Goal: Task Accomplishment & Management: Manage account settings

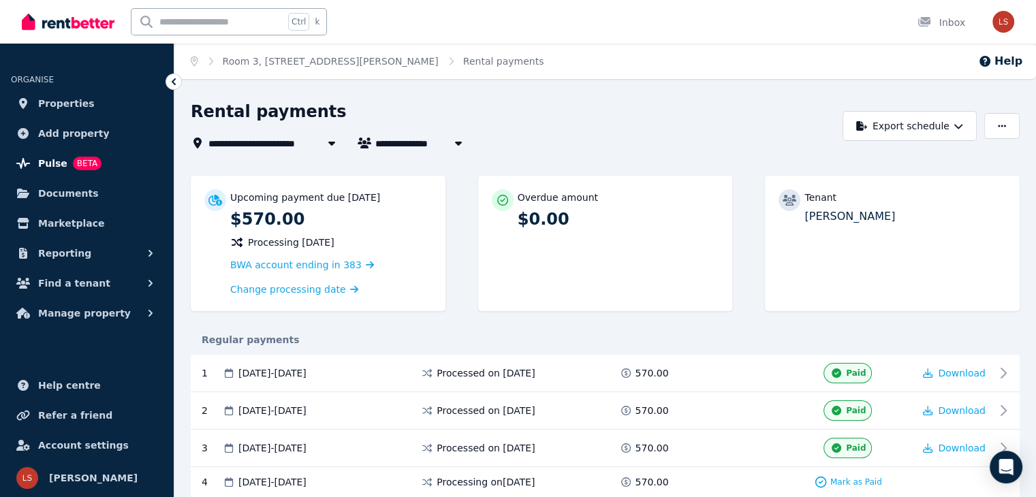
click at [46, 161] on span "Pulse" at bounding box center [52, 163] width 29 height 16
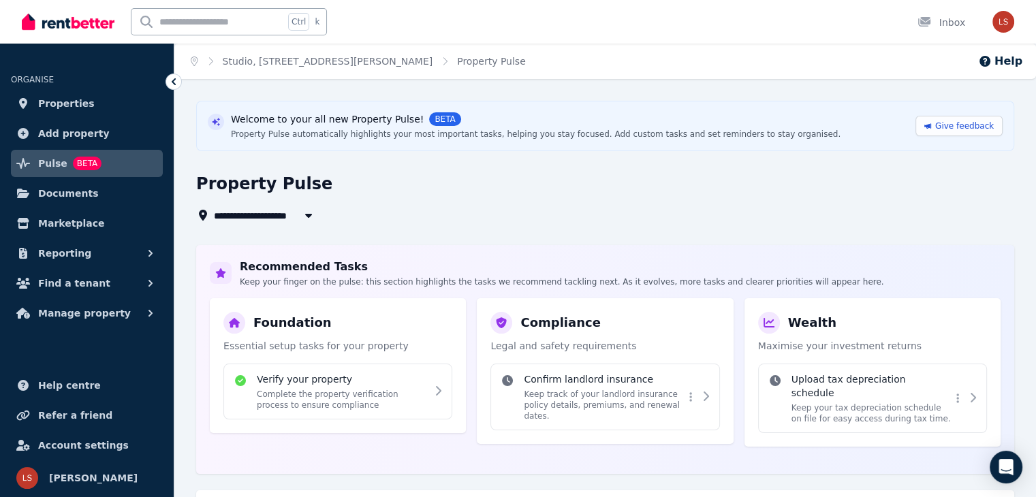
scroll to position [182, 0]
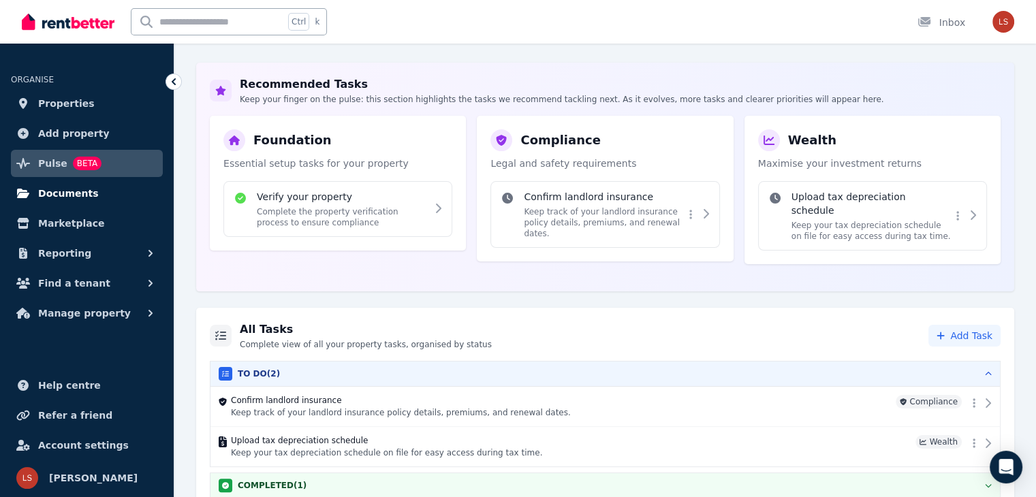
click at [108, 193] on link "Documents" at bounding box center [87, 193] width 152 height 27
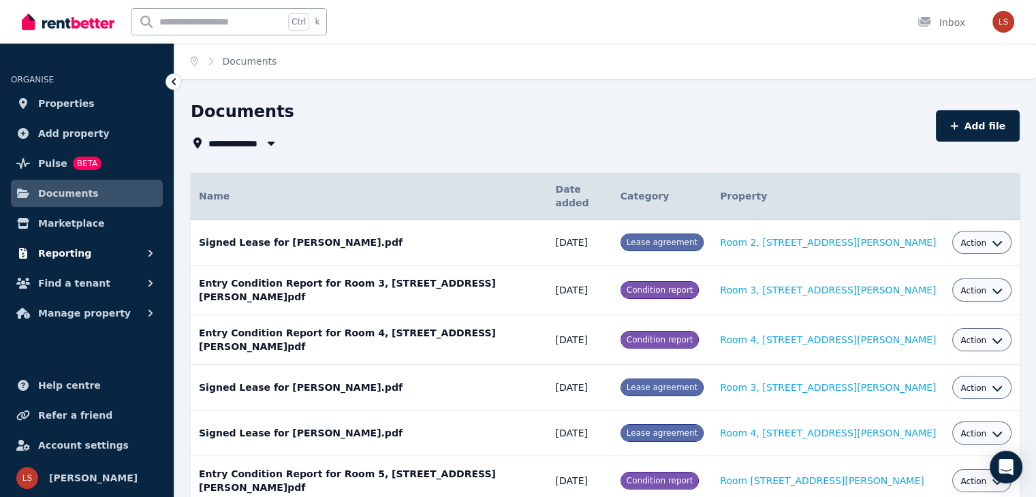
click at [104, 257] on button "Reporting" at bounding box center [87, 253] width 152 height 27
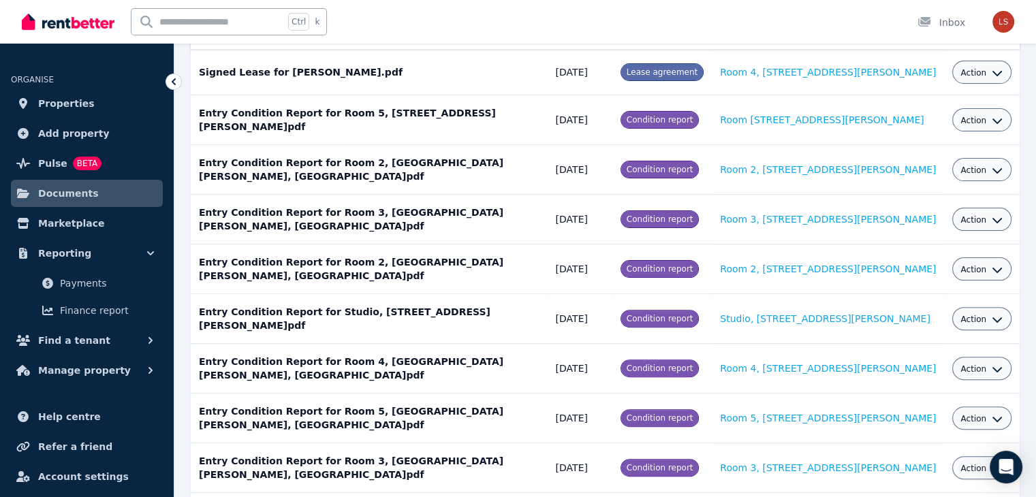
scroll to position [391, 0]
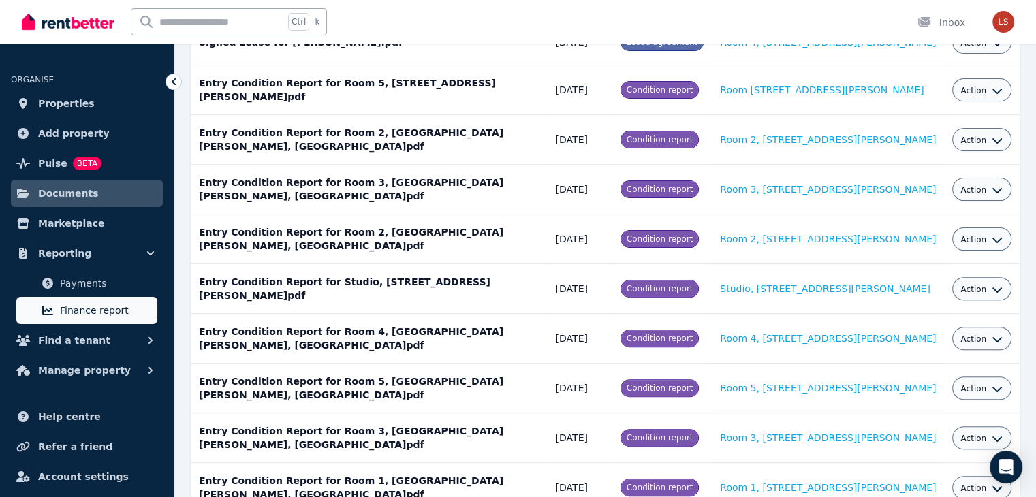
click at [82, 314] on span "Finance report" at bounding box center [106, 310] width 92 height 16
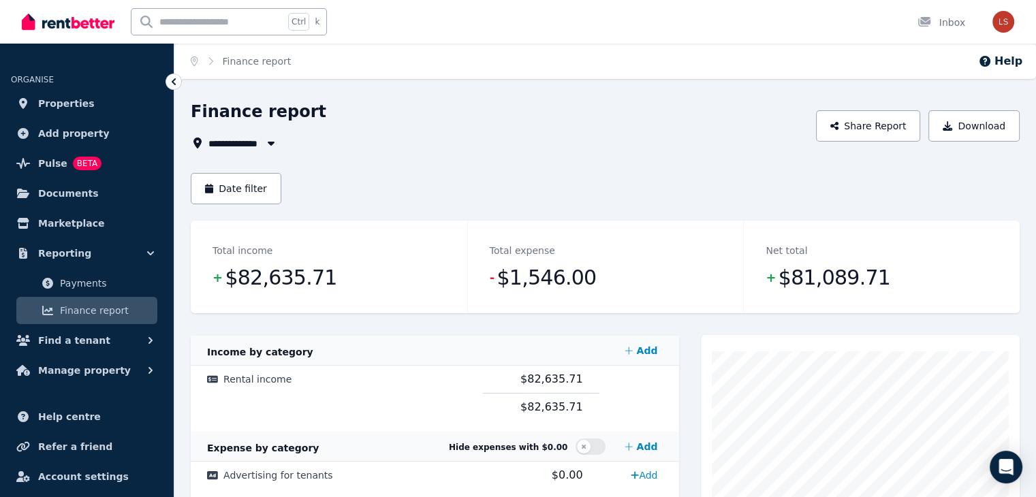
click at [240, 146] on span "All Properties" at bounding box center [249, 143] width 82 height 16
type input "**********"
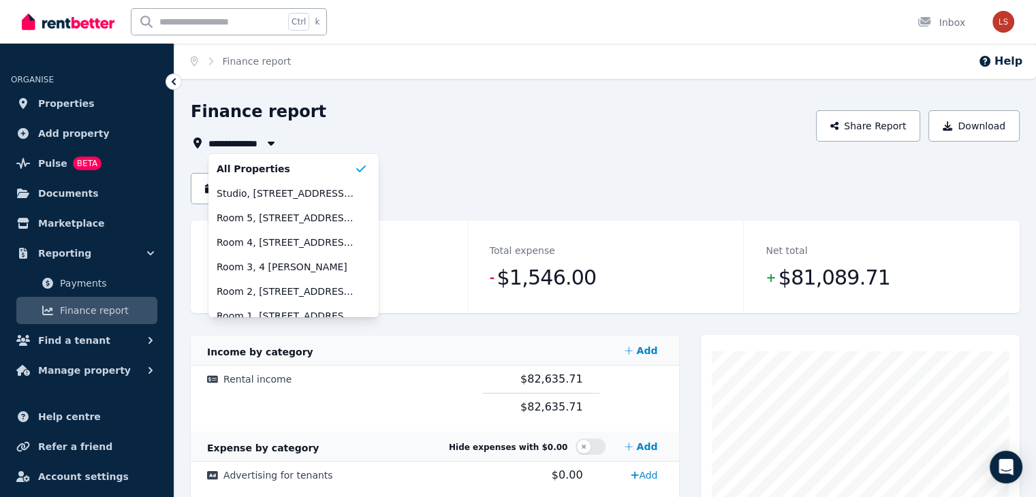
click at [509, 140] on div "**********" at bounding box center [499, 143] width 617 height 16
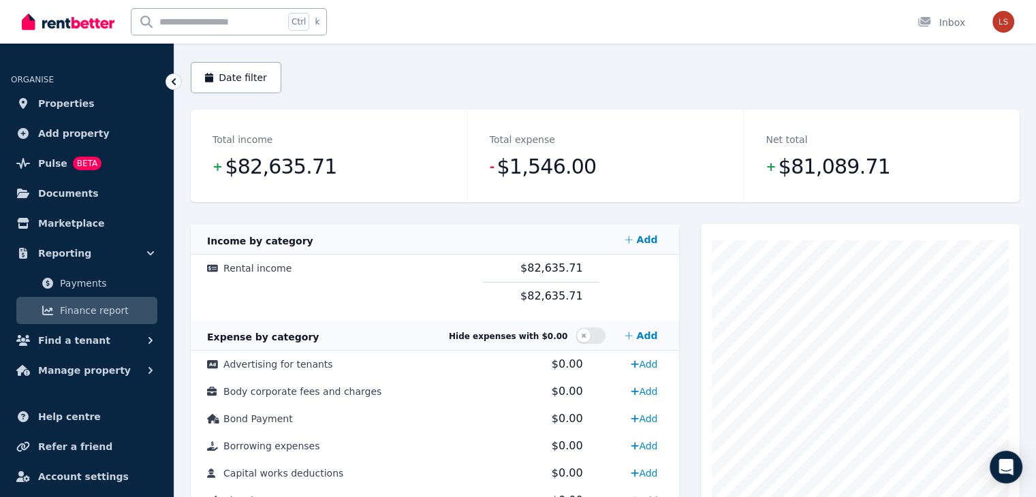
scroll to position [16, 0]
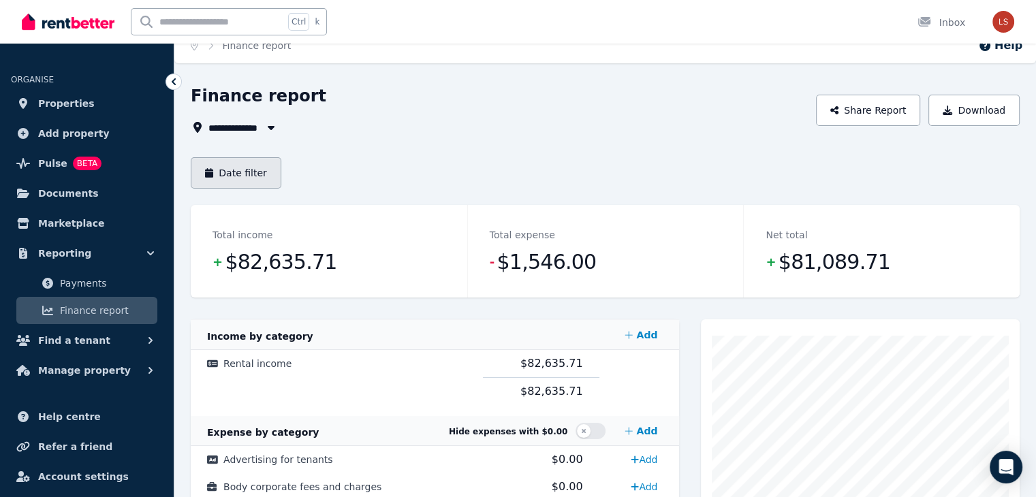
click at [243, 179] on button "Date filter" at bounding box center [236, 172] width 91 height 31
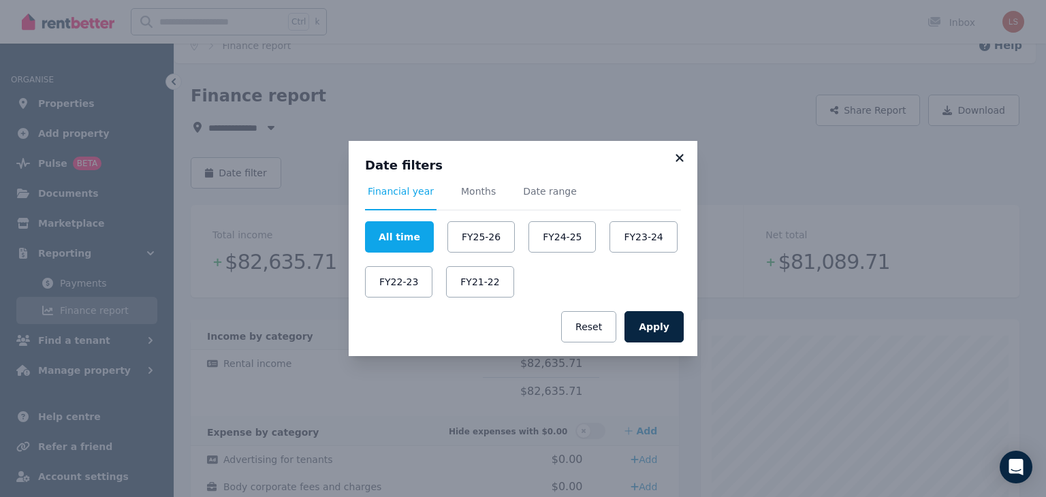
click at [681, 159] on icon at bounding box center [680, 158] width 14 height 12
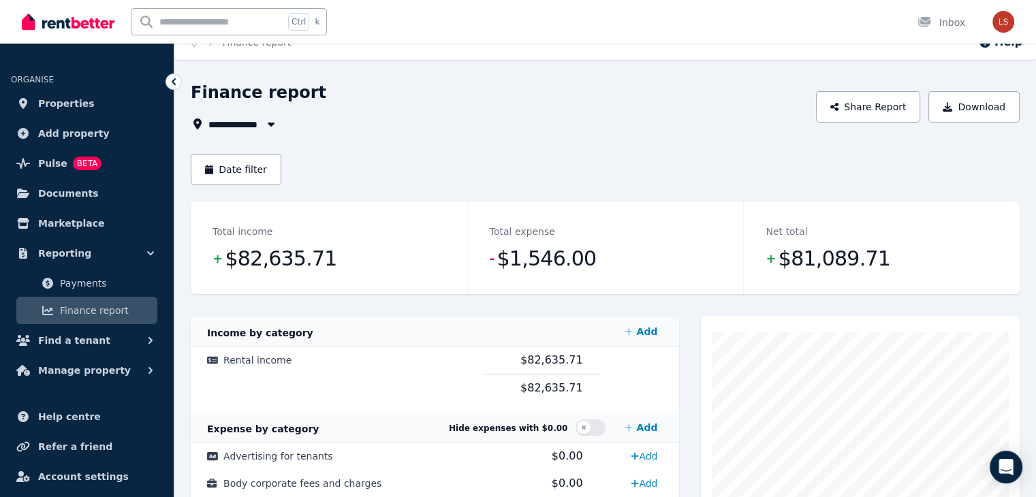
scroll to position [19, 0]
click at [113, 283] on span "Payments" at bounding box center [106, 283] width 92 height 16
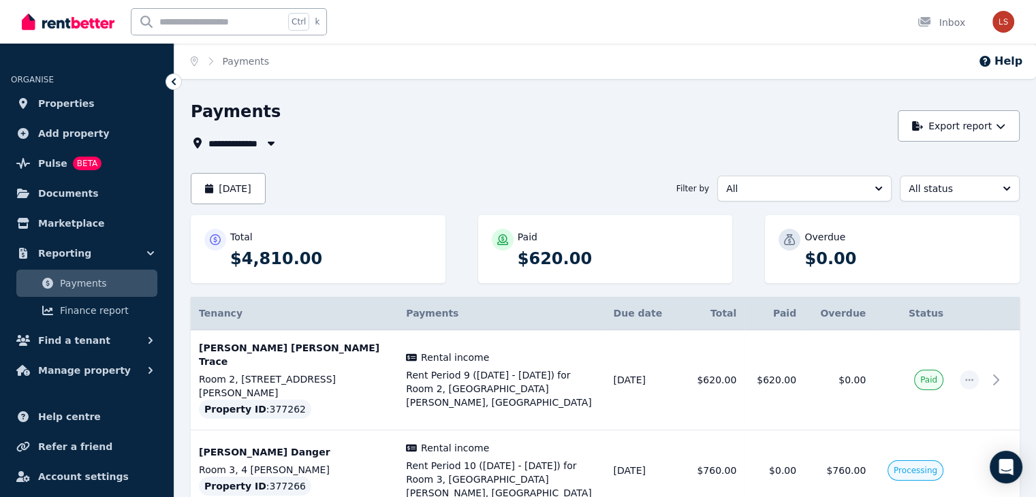
click at [238, 146] on span "All Properties" at bounding box center [249, 143] width 82 height 16
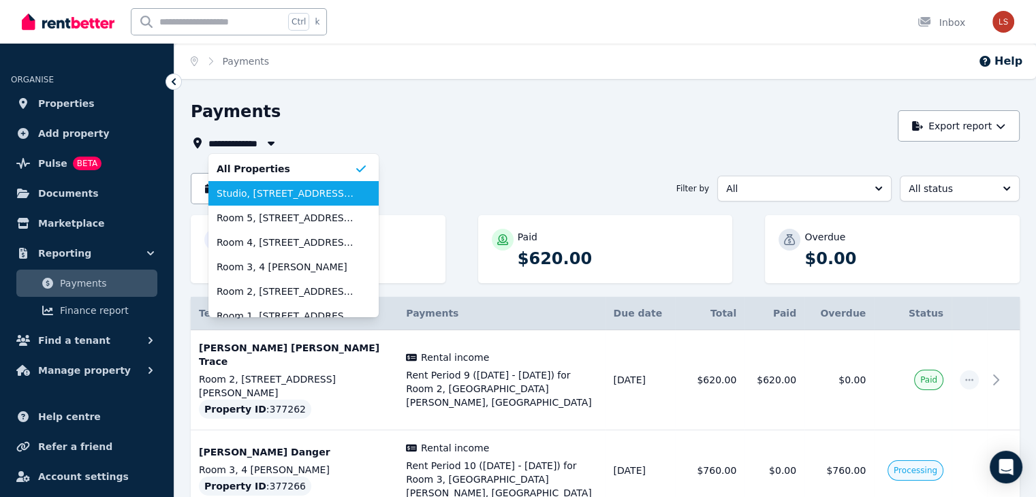
click at [259, 196] on span "Studio, [STREET_ADDRESS][PERSON_NAME]" at bounding box center [286, 194] width 138 height 14
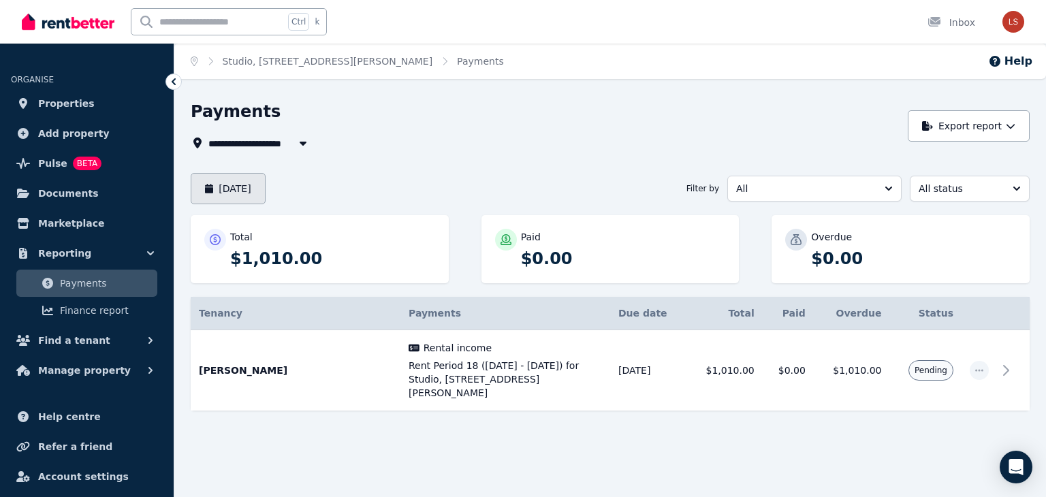
click at [264, 191] on button "[DATE]" at bounding box center [228, 188] width 75 height 31
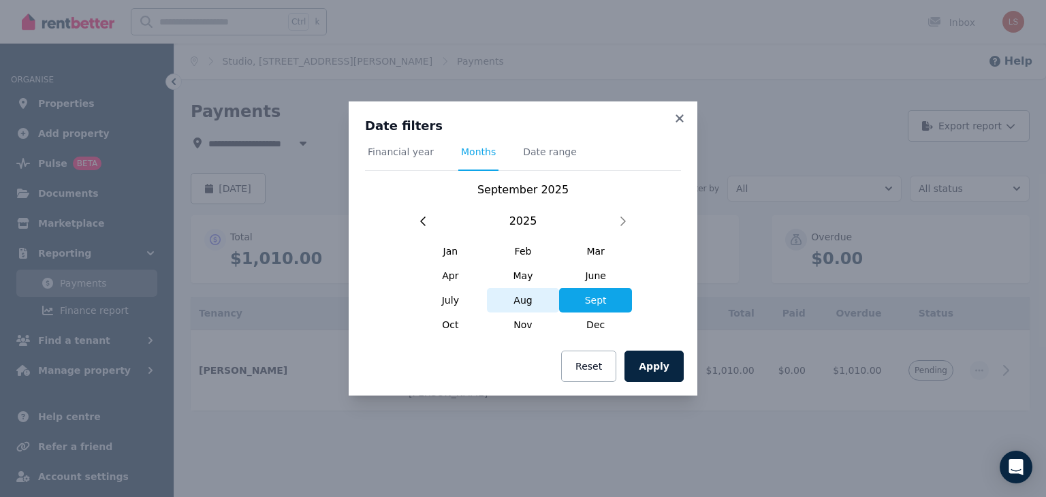
click at [539, 303] on span "Aug" at bounding box center [523, 300] width 73 height 25
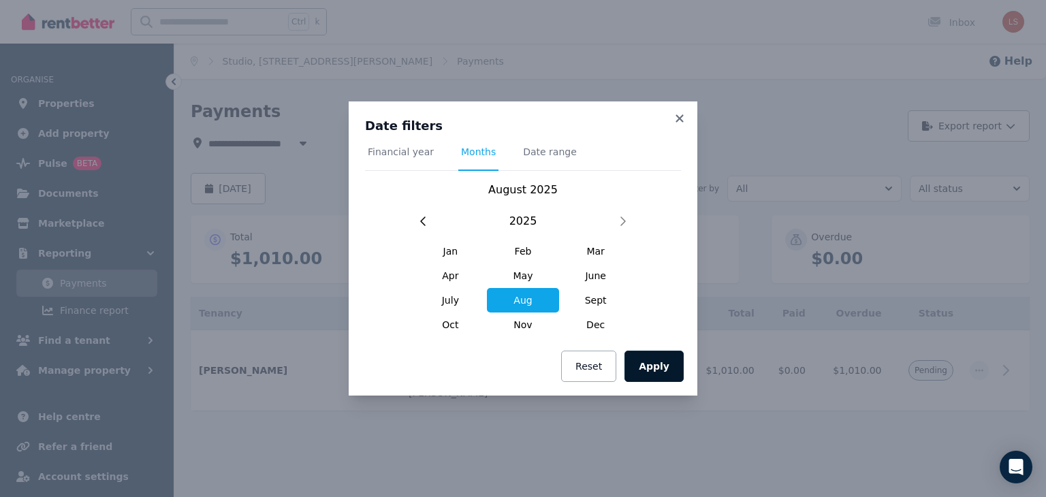
click at [647, 363] on button "Apply" at bounding box center [653, 366] width 59 height 31
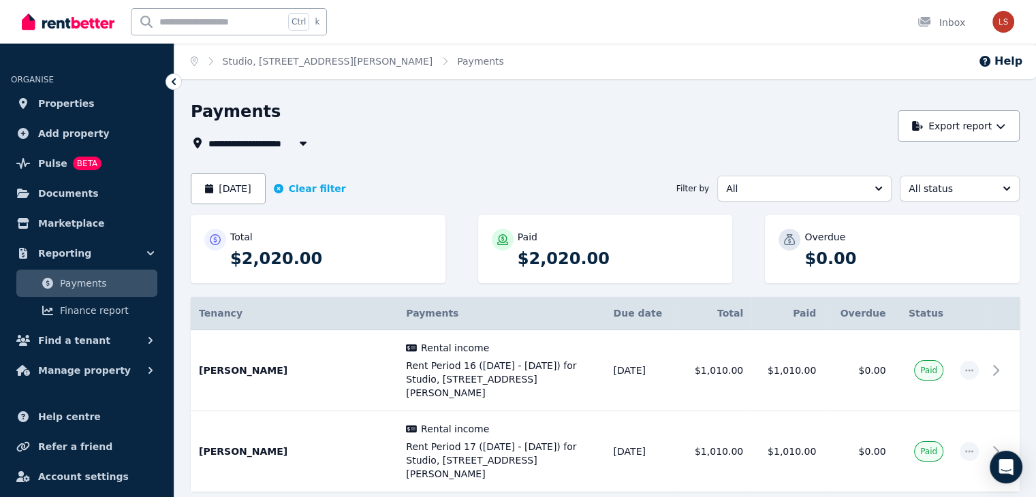
click at [261, 142] on span "Studio, [STREET_ADDRESS][PERSON_NAME]" at bounding box center [322, 143] width 229 height 16
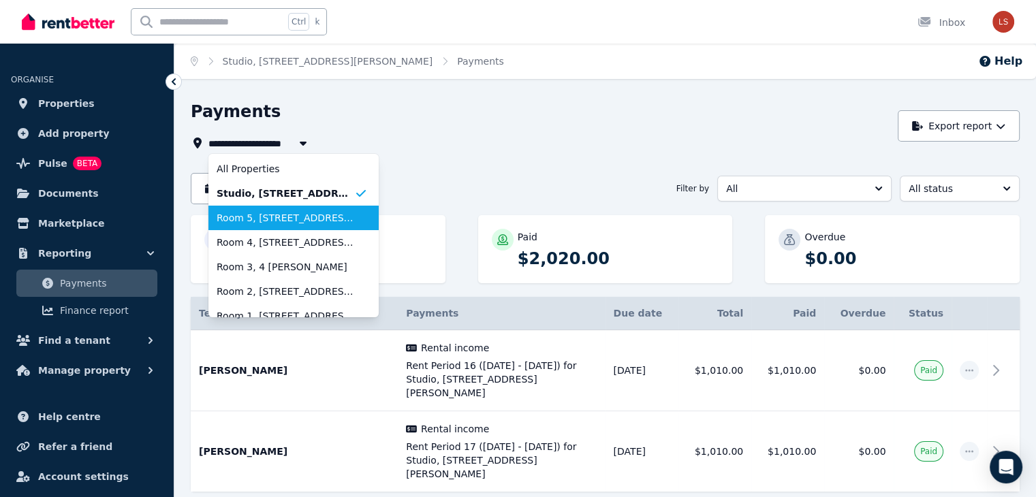
click at [269, 229] on li "Room 5, [STREET_ADDRESS][PERSON_NAME]" at bounding box center [293, 218] width 170 height 25
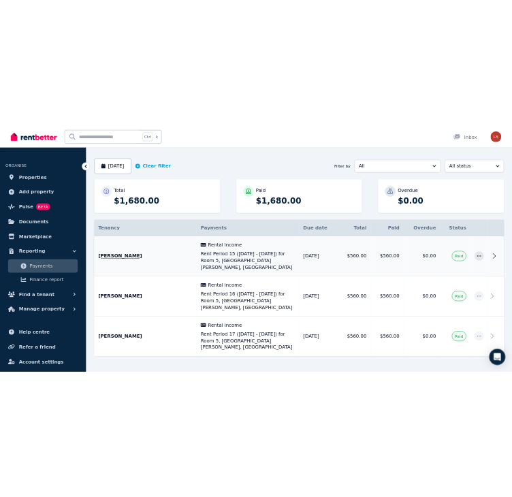
scroll to position [12, 0]
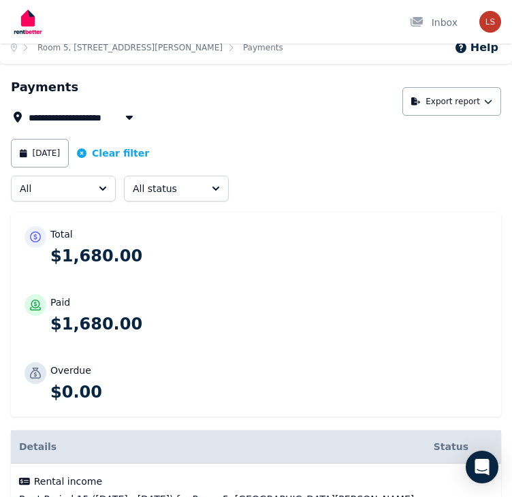
click at [65, 153] on button "[DATE]" at bounding box center [40, 153] width 58 height 29
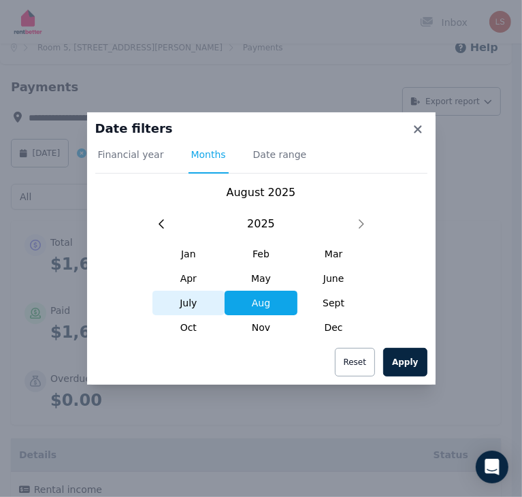
click at [188, 306] on span "July" at bounding box center [189, 303] width 73 height 25
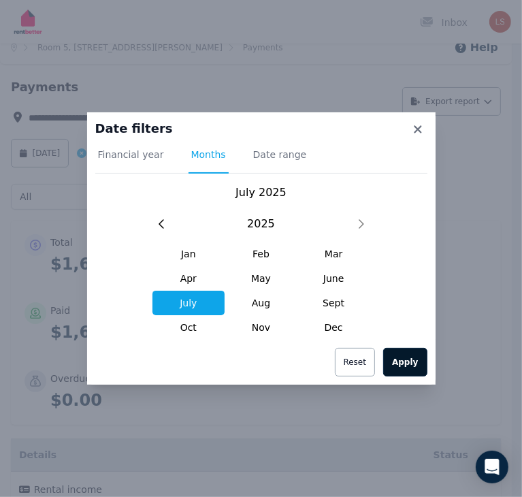
click at [406, 359] on button "Apply" at bounding box center [405, 362] width 44 height 29
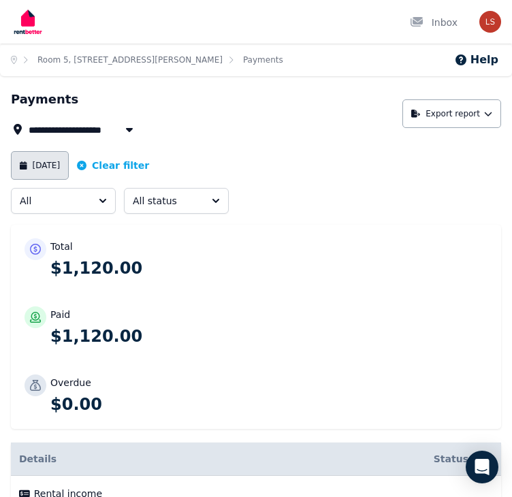
click at [33, 170] on button "[DATE]" at bounding box center [40, 165] width 58 height 29
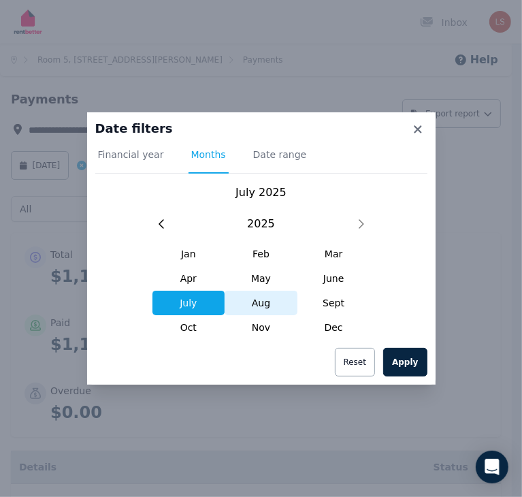
click at [261, 304] on span "Aug" at bounding box center [261, 303] width 73 height 25
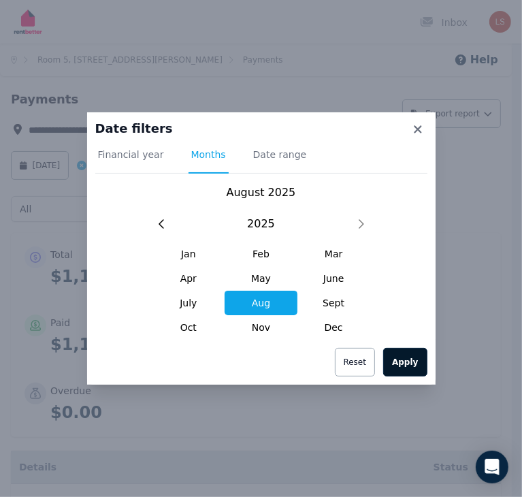
click at [410, 364] on button "Apply" at bounding box center [405, 362] width 44 height 29
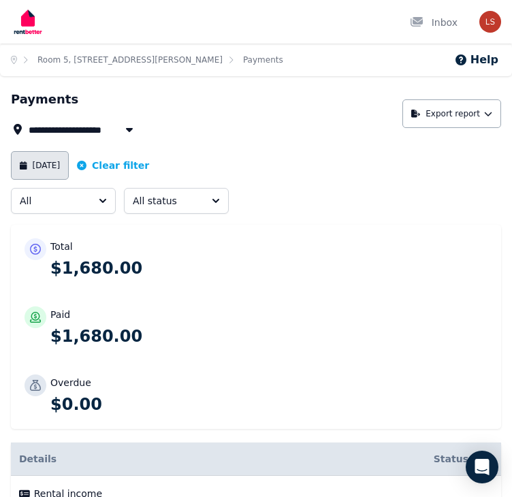
click at [48, 161] on button "[DATE]" at bounding box center [40, 165] width 58 height 29
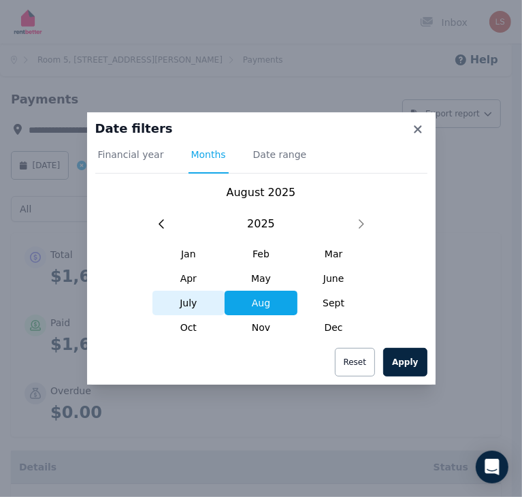
click at [177, 306] on span "July" at bounding box center [189, 303] width 73 height 25
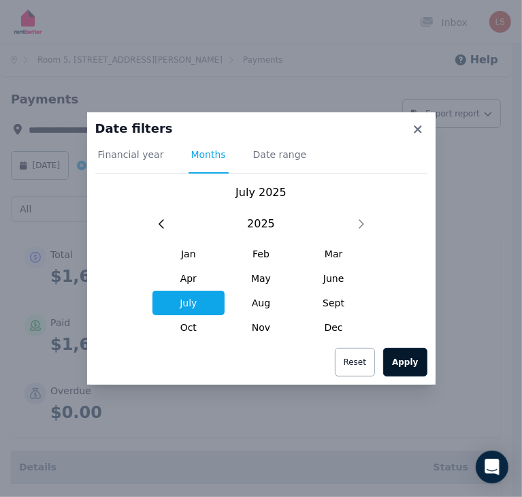
click at [413, 362] on button "Apply" at bounding box center [405, 362] width 44 height 29
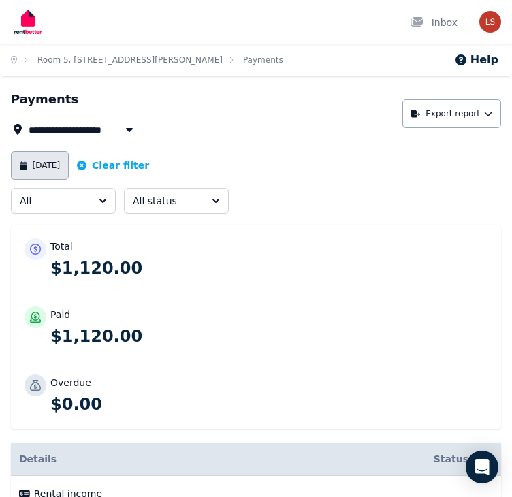
click at [41, 178] on button "[DATE]" at bounding box center [40, 165] width 58 height 29
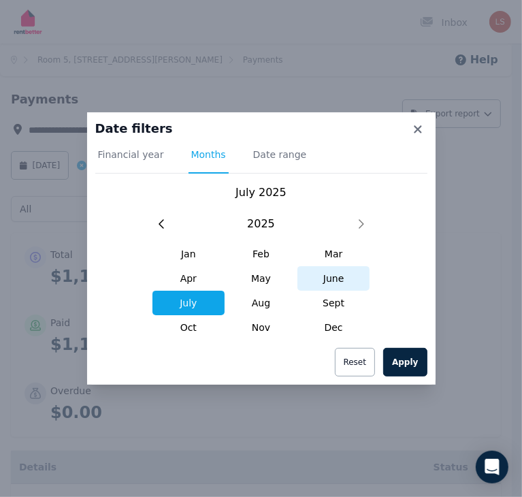
click at [334, 281] on span "June" at bounding box center [334, 278] width 73 height 25
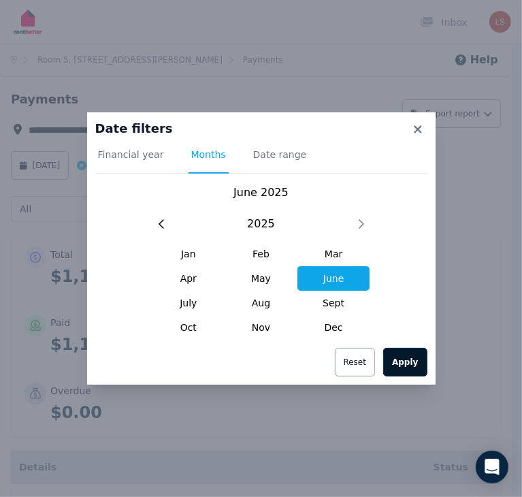
click at [400, 358] on button "Apply" at bounding box center [405, 362] width 44 height 29
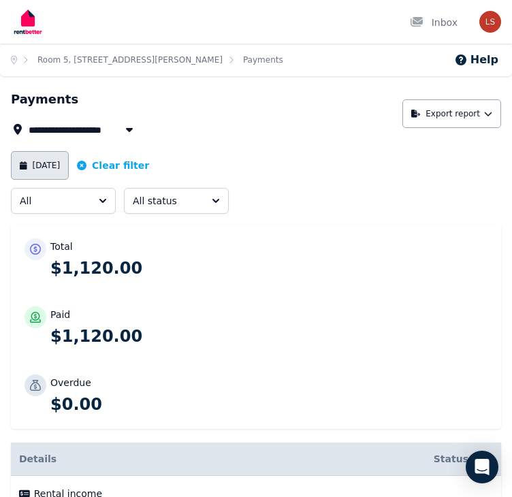
click at [45, 155] on button "[DATE]" at bounding box center [40, 165] width 58 height 29
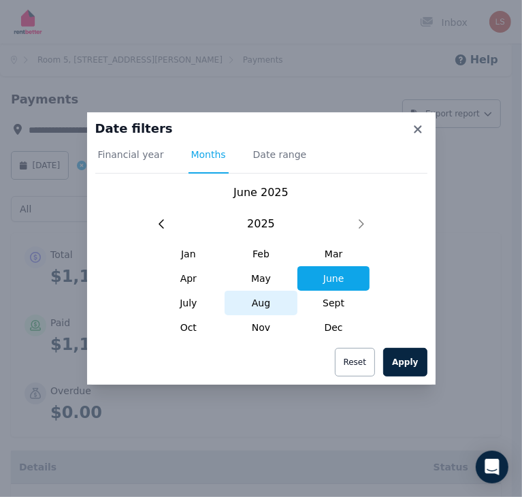
click at [278, 304] on span "Aug" at bounding box center [261, 303] width 73 height 25
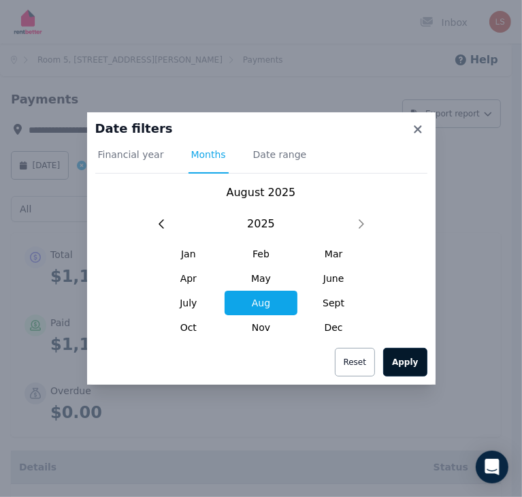
click at [411, 366] on button "Apply" at bounding box center [405, 362] width 44 height 29
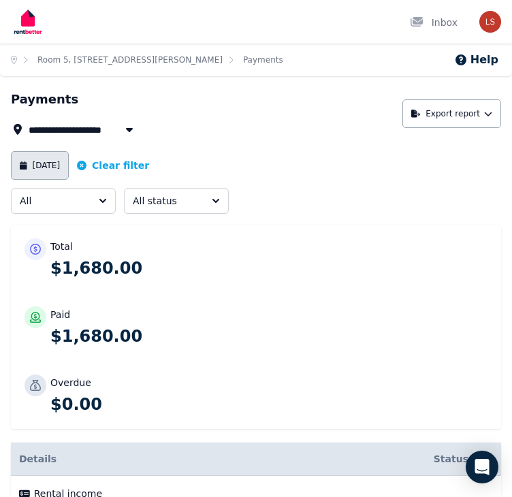
click at [63, 161] on button "[DATE]" at bounding box center [40, 165] width 58 height 29
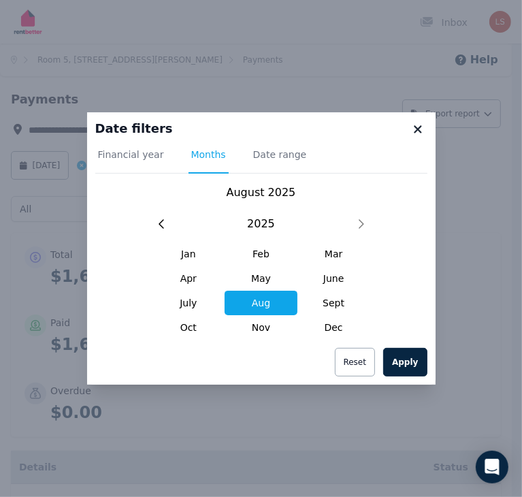
click at [418, 131] on icon at bounding box center [418, 129] width 14 height 12
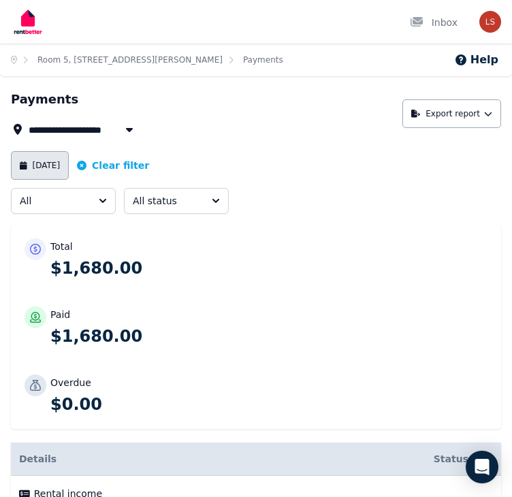
click at [54, 154] on button "[DATE]" at bounding box center [40, 165] width 58 height 29
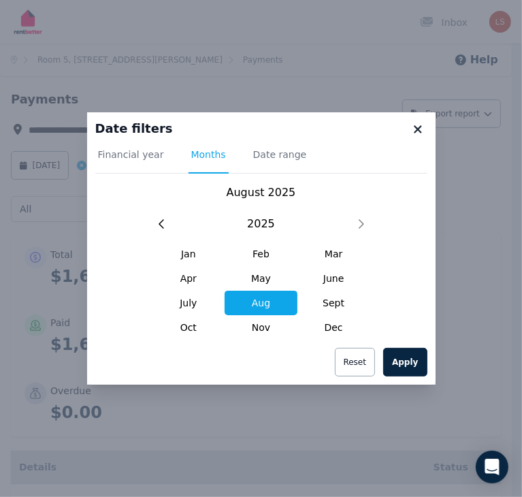
click at [414, 131] on icon at bounding box center [418, 129] width 14 height 12
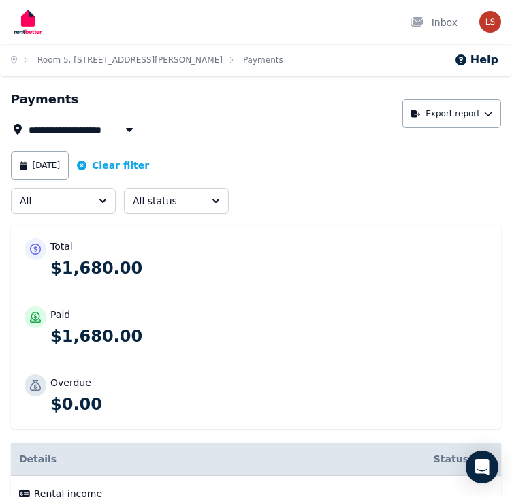
click at [69, 131] on span "Room 5, [STREET_ADDRESS][PERSON_NAME]" at bounding box center [146, 129] width 235 height 16
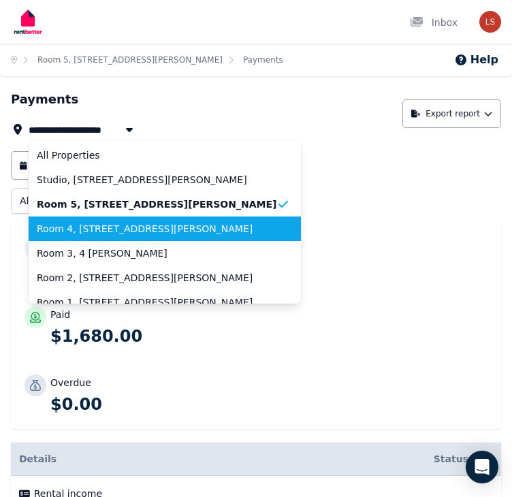
click at [100, 228] on span "Room 4, [STREET_ADDRESS][PERSON_NAME]" at bounding box center [157, 229] width 240 height 14
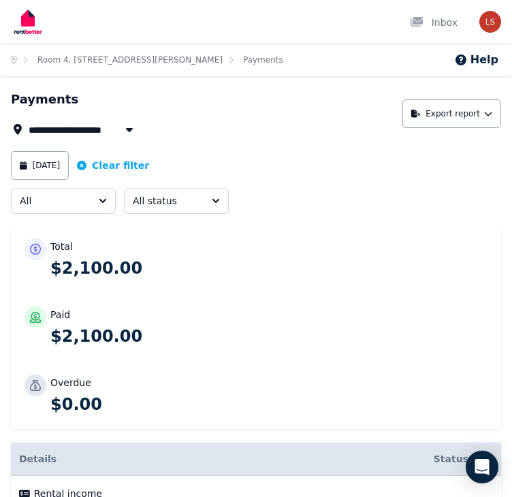
click at [76, 134] on span "Room 4, [STREET_ADDRESS][PERSON_NAME]" at bounding box center [146, 129] width 235 height 16
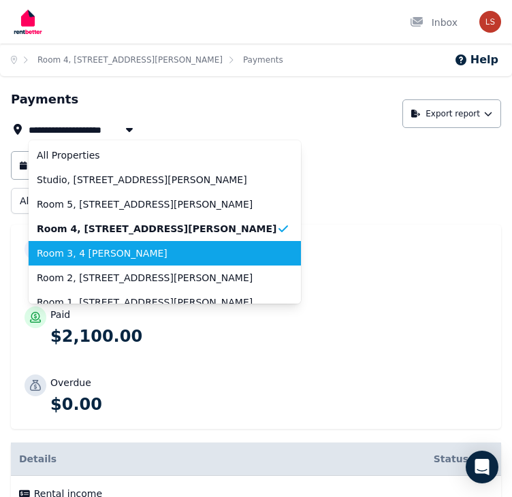
click at [97, 258] on span "Room 3, 4 [PERSON_NAME]" at bounding box center [157, 254] width 240 height 14
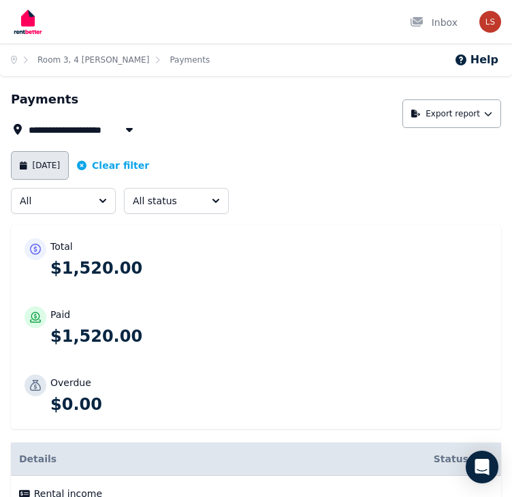
click at [47, 159] on button "[DATE]" at bounding box center [40, 165] width 58 height 29
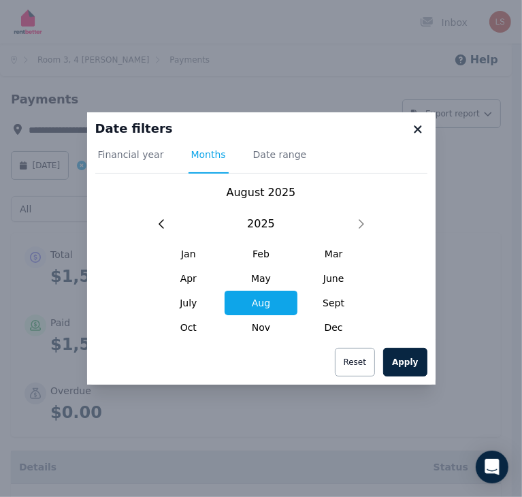
click at [422, 129] on icon at bounding box center [418, 129] width 14 height 12
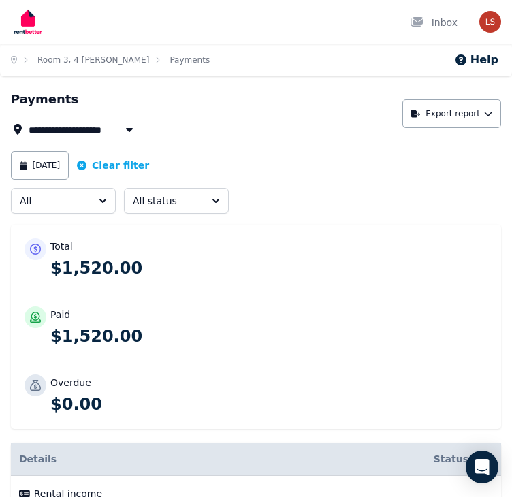
click at [113, 137] on span "Room 3, 4 [PERSON_NAME]" at bounding box center [104, 129] width 150 height 16
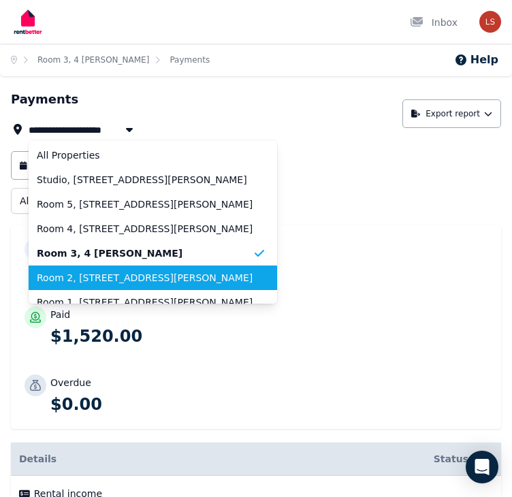
click at [109, 276] on span "Room 2, [STREET_ADDRESS][PERSON_NAME]" at bounding box center [145, 278] width 216 height 14
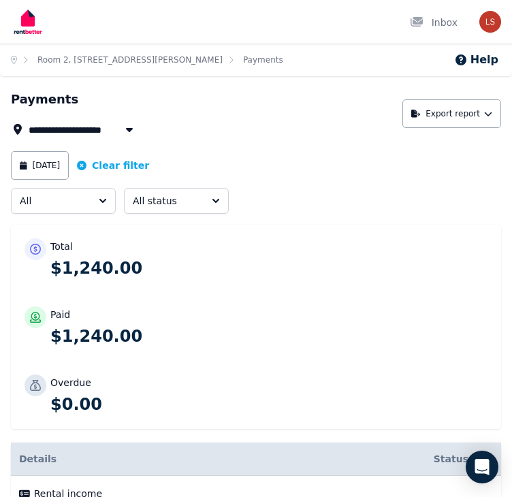
click at [94, 120] on div "**********" at bounding box center [203, 114] width 384 height 48
click at [101, 131] on span "Room 2, [STREET_ADDRESS][PERSON_NAME]" at bounding box center [146, 129] width 235 height 16
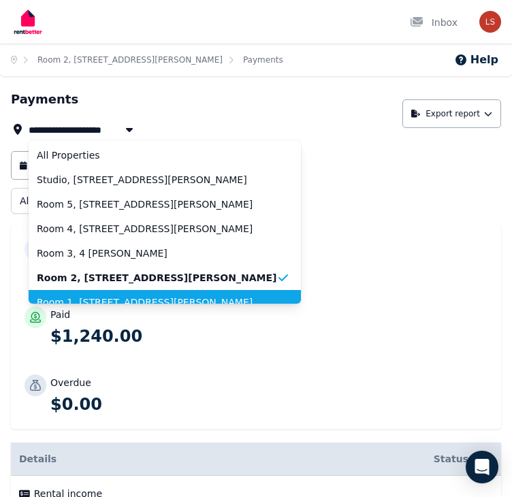
click at [88, 297] on span "Room 1, [STREET_ADDRESS][PERSON_NAME]" at bounding box center [157, 303] width 240 height 14
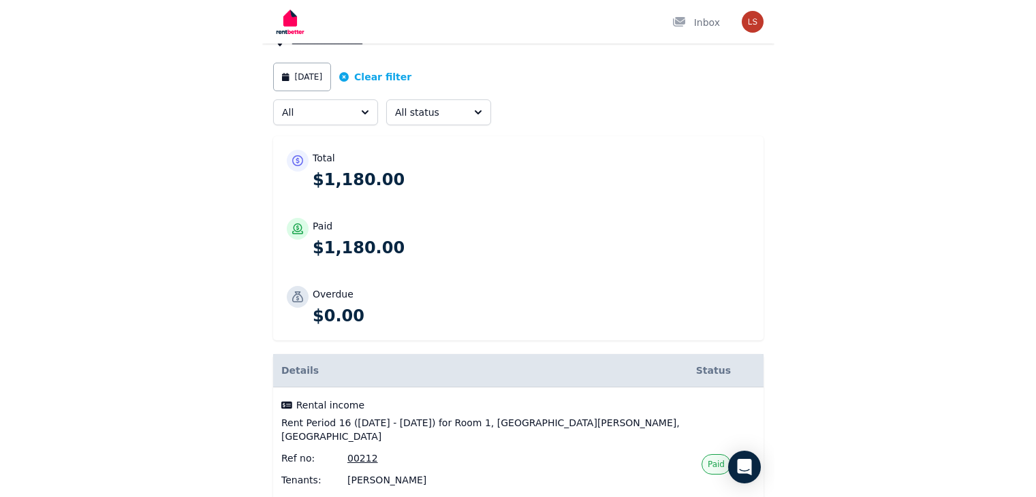
scroll to position [41, 0]
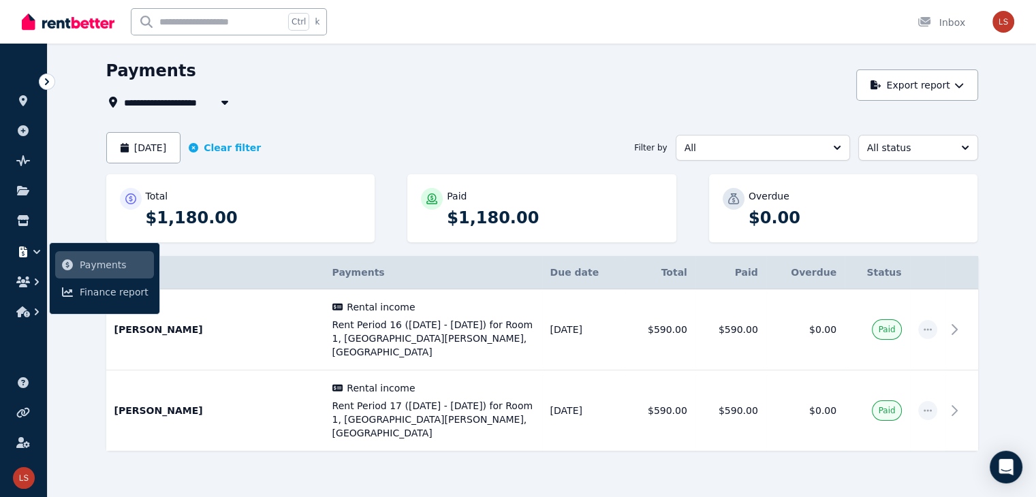
click at [212, 99] on button "button" at bounding box center [224, 102] width 25 height 16
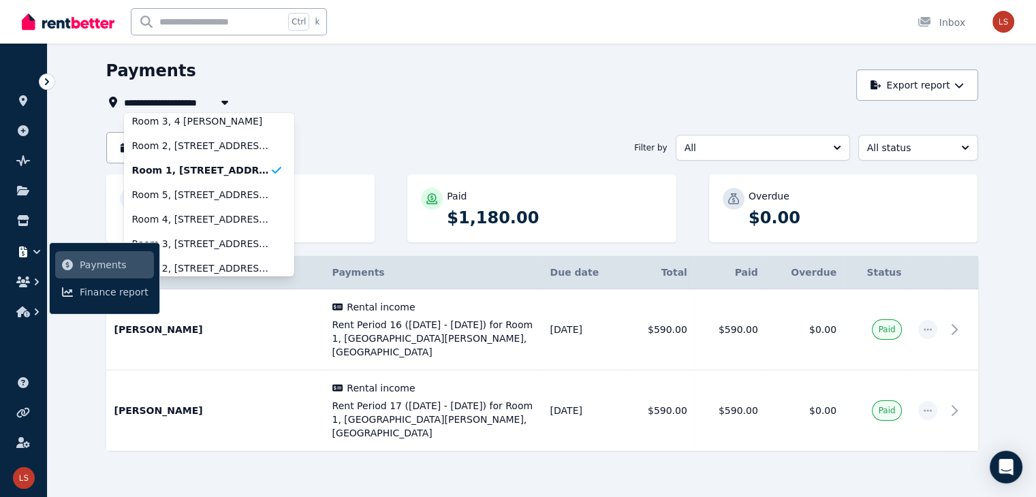
scroll to position [111, 0]
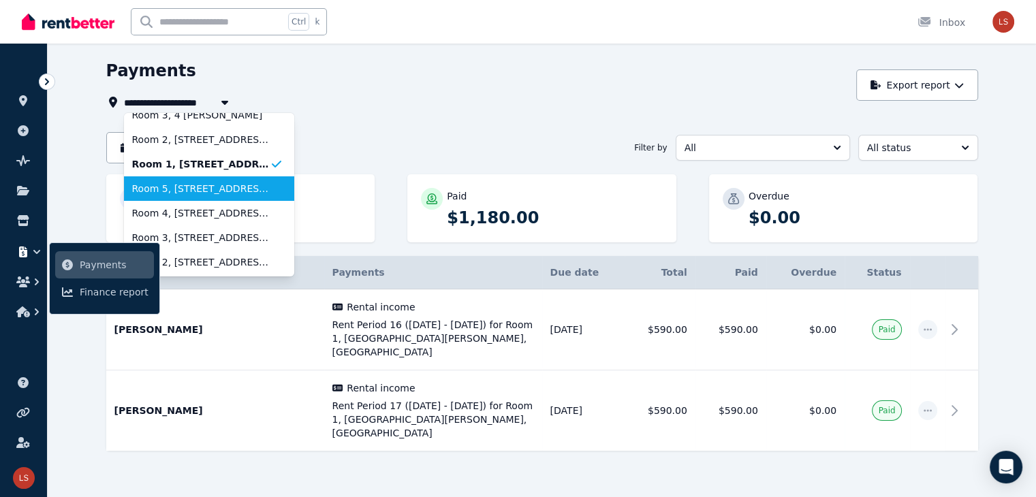
click at [174, 187] on span "Room 5, [STREET_ADDRESS][PERSON_NAME]" at bounding box center [201, 189] width 138 height 14
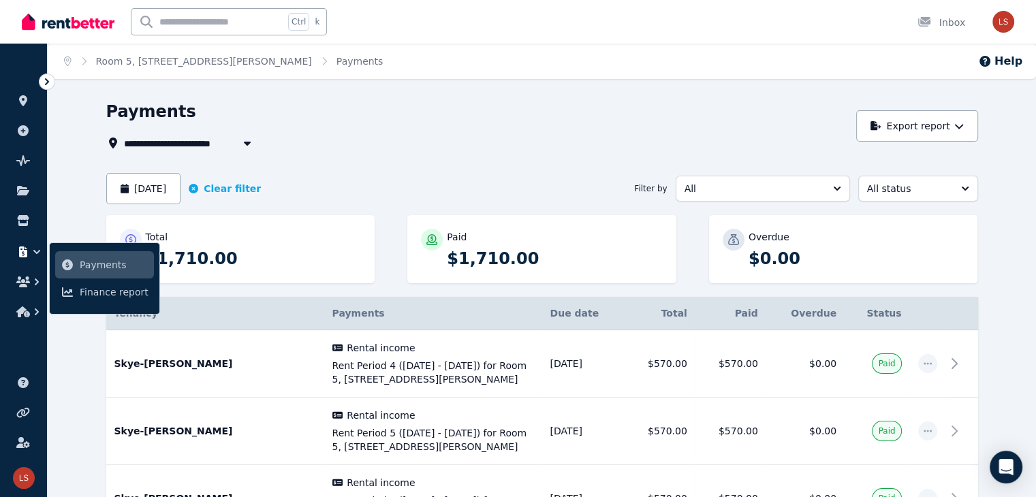
click at [289, 293] on div "Total $1,710.00 Paid $1,710.00 Overdue $0.00" at bounding box center [542, 256] width 872 height 82
click at [247, 151] on div "**********" at bounding box center [542, 341] width 872 height 480
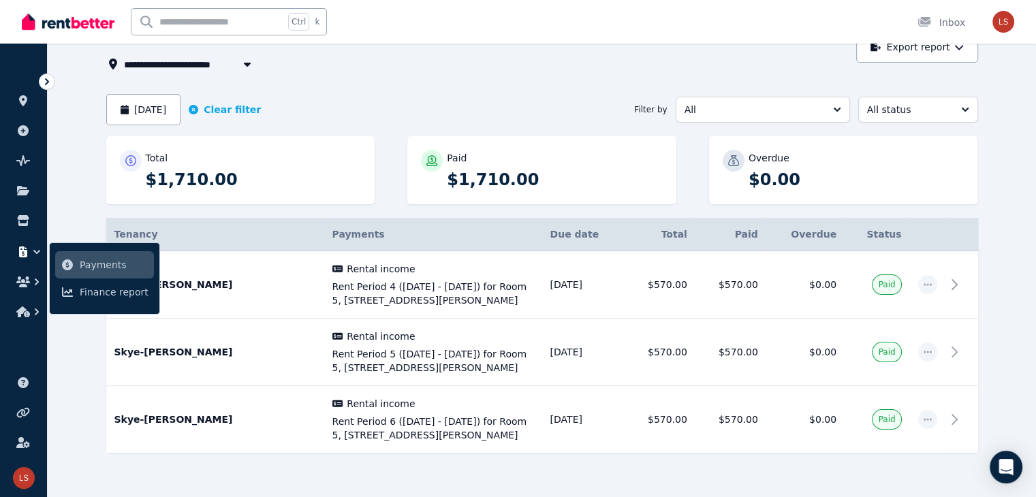
scroll to position [78, 0]
click at [173, 65] on span "Room 5, [STREET_ADDRESS][PERSON_NAME]" at bounding box center [241, 65] width 235 height 16
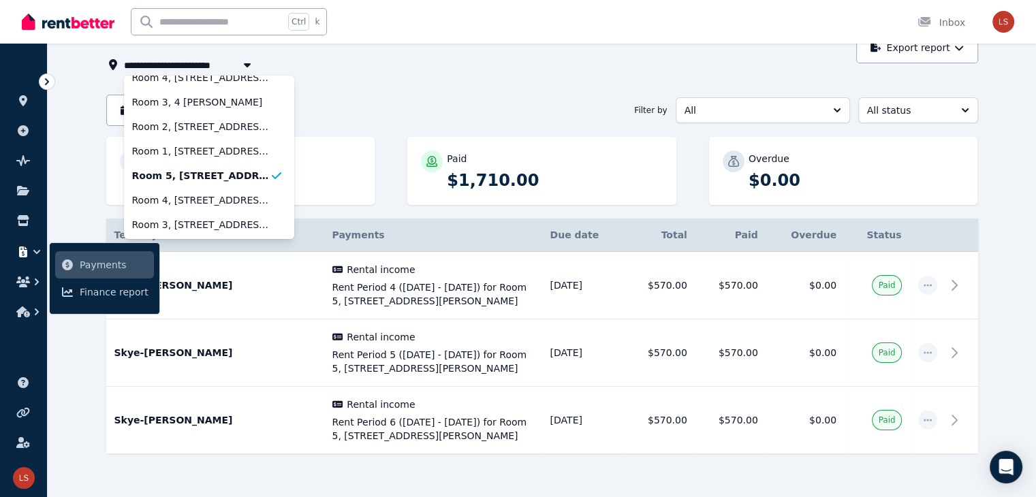
scroll to position [87, 0]
click at [156, 202] on span "Room 4, [STREET_ADDRESS][PERSON_NAME]" at bounding box center [201, 200] width 138 height 14
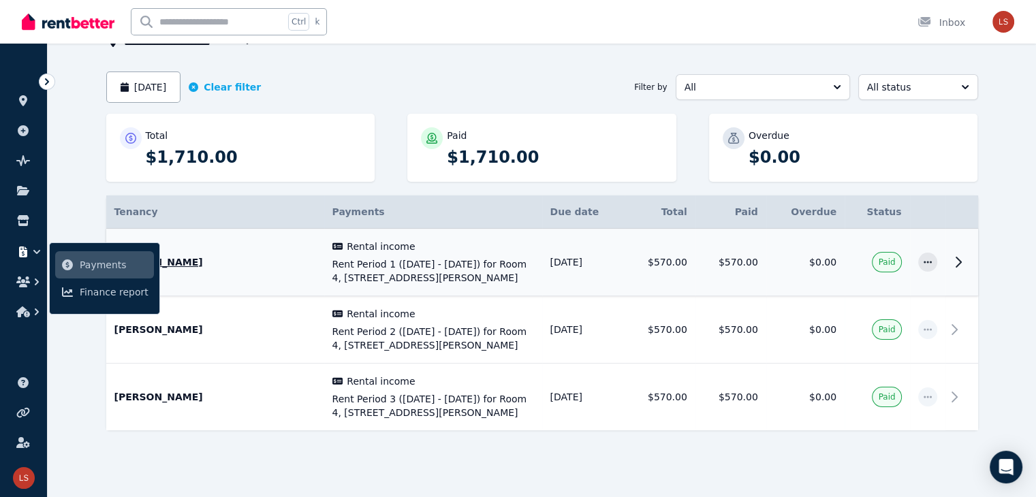
scroll to position [108, 0]
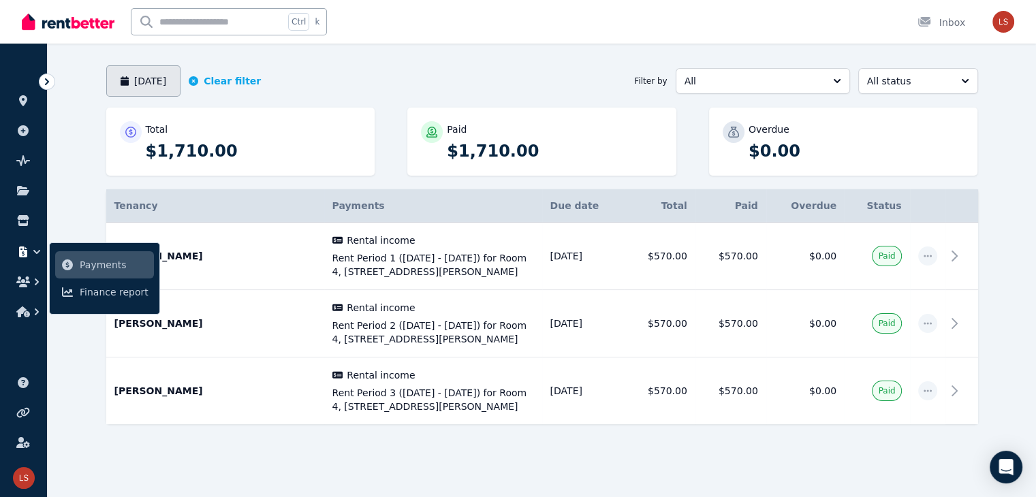
click at [133, 75] on button "[DATE]" at bounding box center [143, 80] width 75 height 31
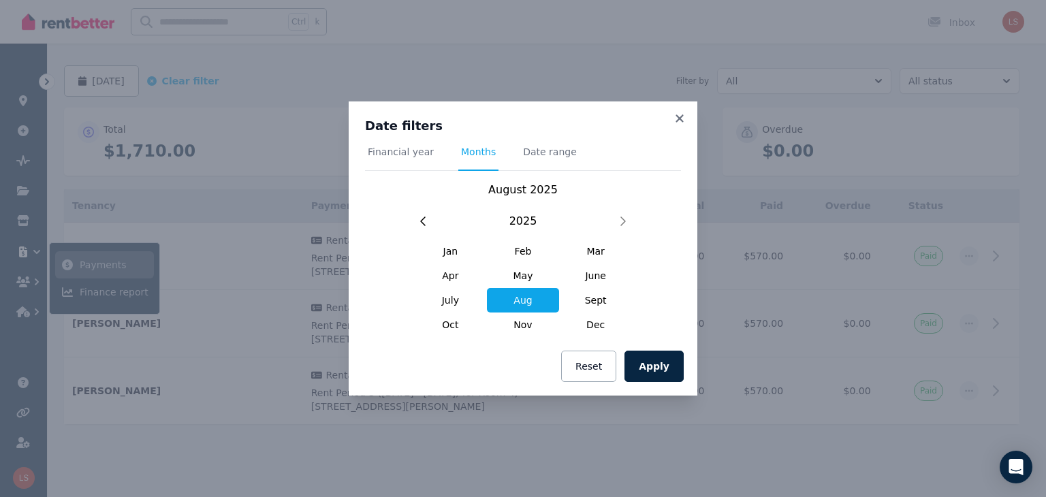
click at [688, 116] on div "Date filters Financial year Months Date range [DATE] [DATE] Feb Mar Apr May Jun…" at bounding box center [523, 219] width 349 height 236
click at [680, 116] on icon at bounding box center [680, 118] width 14 height 12
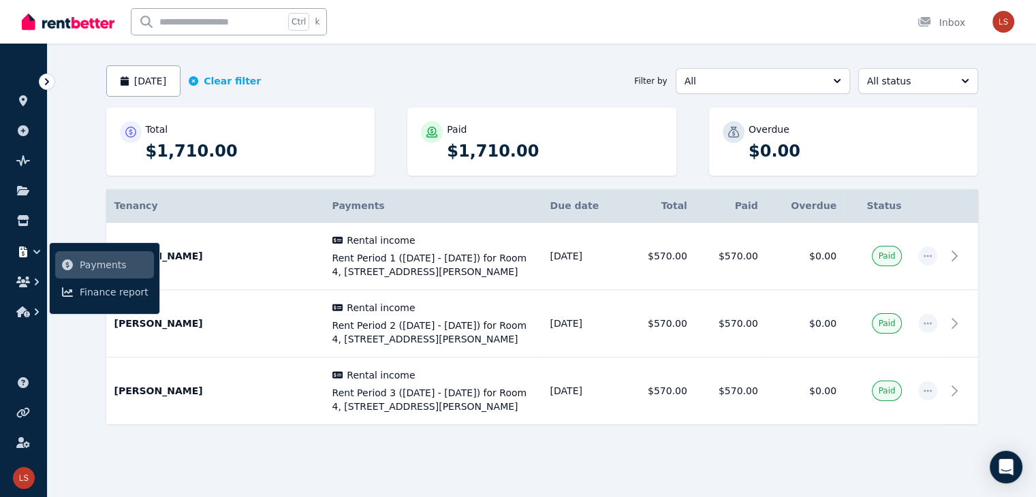
scroll to position [18, 0]
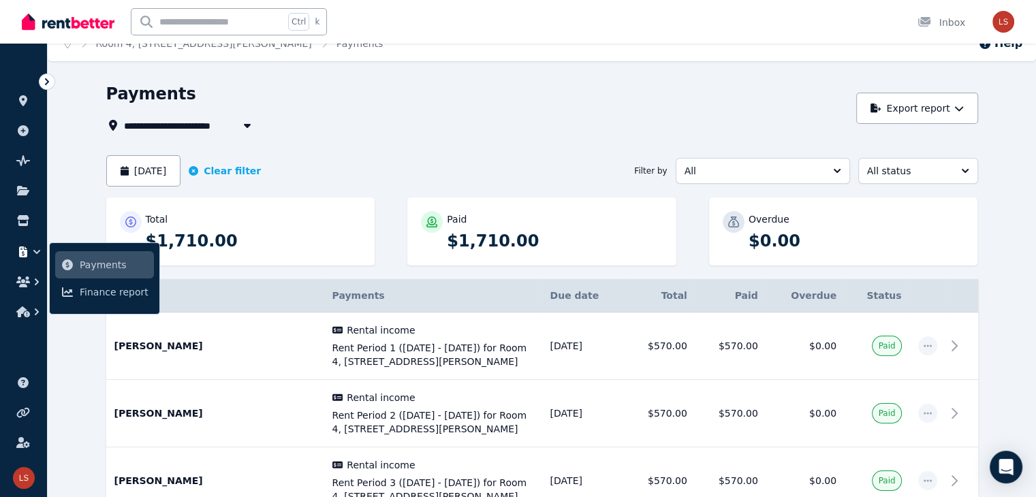
click at [157, 129] on span "Room 4, [STREET_ADDRESS][PERSON_NAME]" at bounding box center [241, 125] width 235 height 16
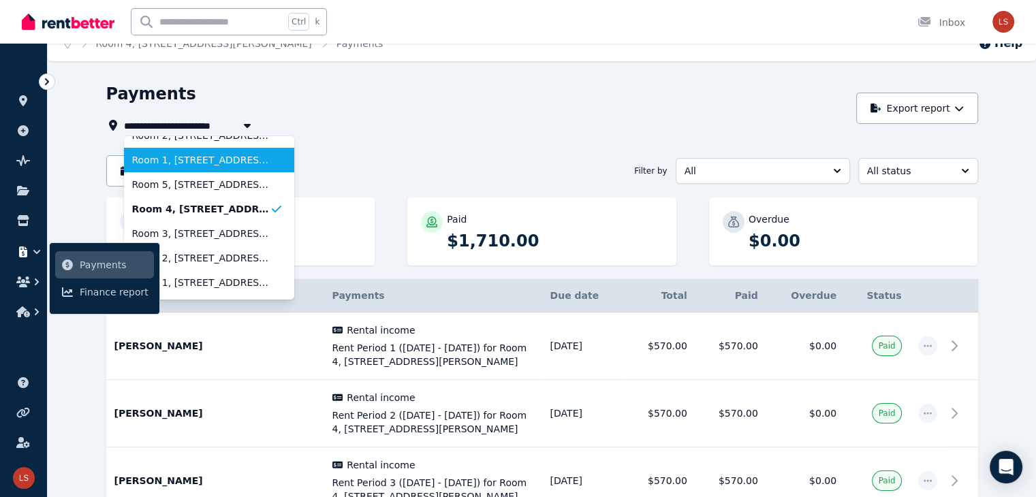
scroll to position [150, 0]
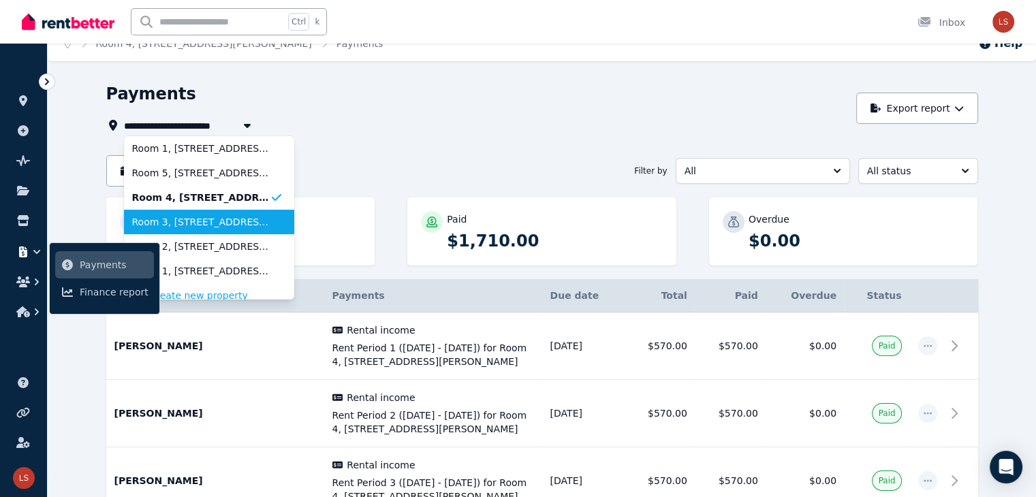
click at [196, 227] on span "Room 3, [STREET_ADDRESS][PERSON_NAME]" at bounding box center [201, 222] width 138 height 14
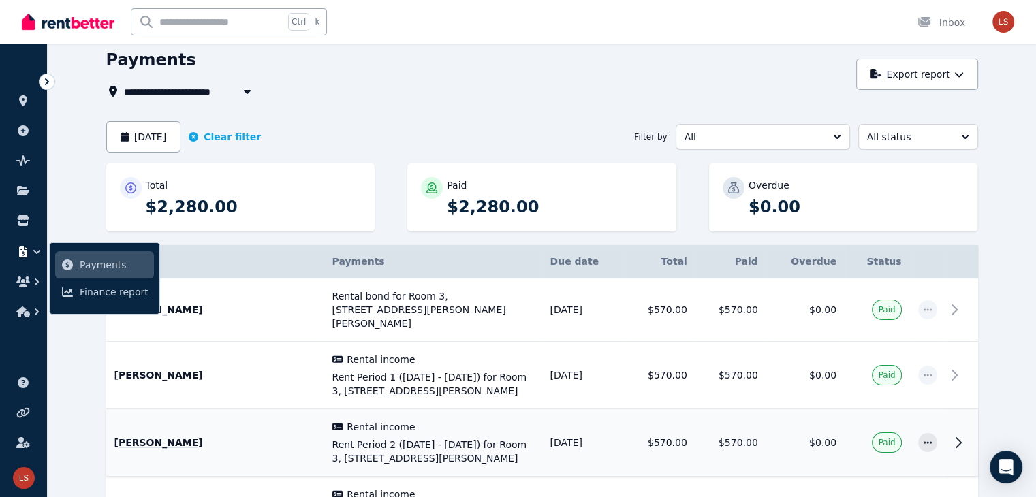
scroll to position [51, 0]
click at [131, 126] on button "[DATE]" at bounding box center [143, 137] width 75 height 31
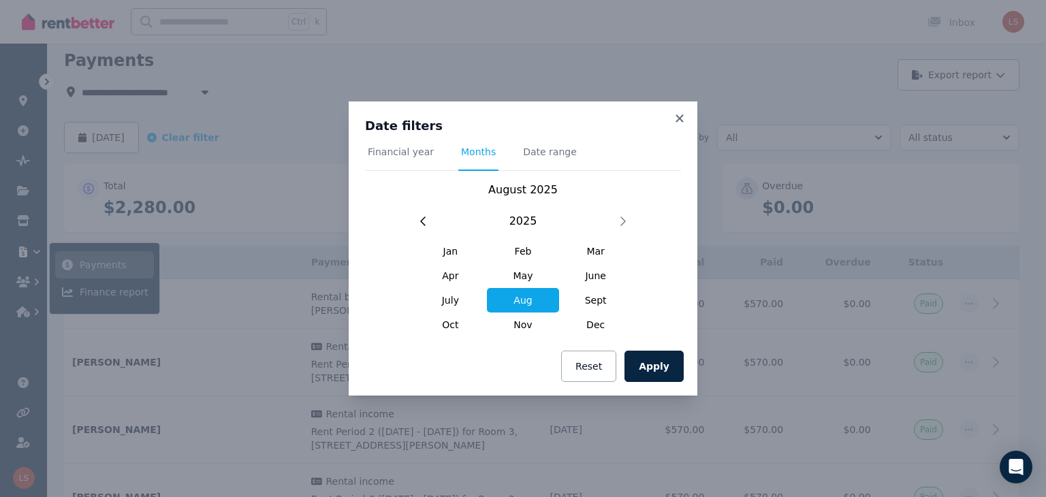
click at [150, 107] on div "Date filters Financial year Months Date range [DATE] [DATE] Feb Mar Apr May Jun…" at bounding box center [523, 248] width 1046 height 497
click at [678, 122] on icon at bounding box center [680, 118] width 14 height 12
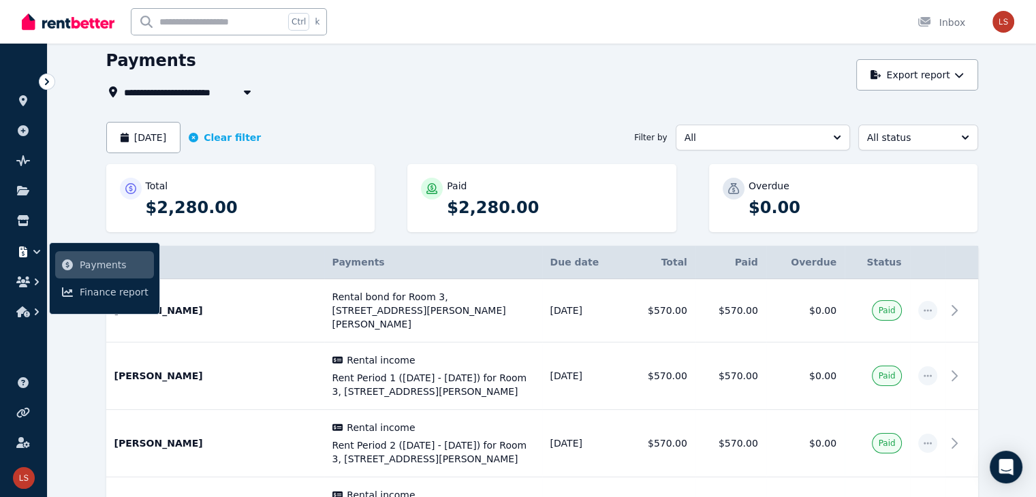
click at [240, 88] on icon "button" at bounding box center [247, 91] width 14 height 11
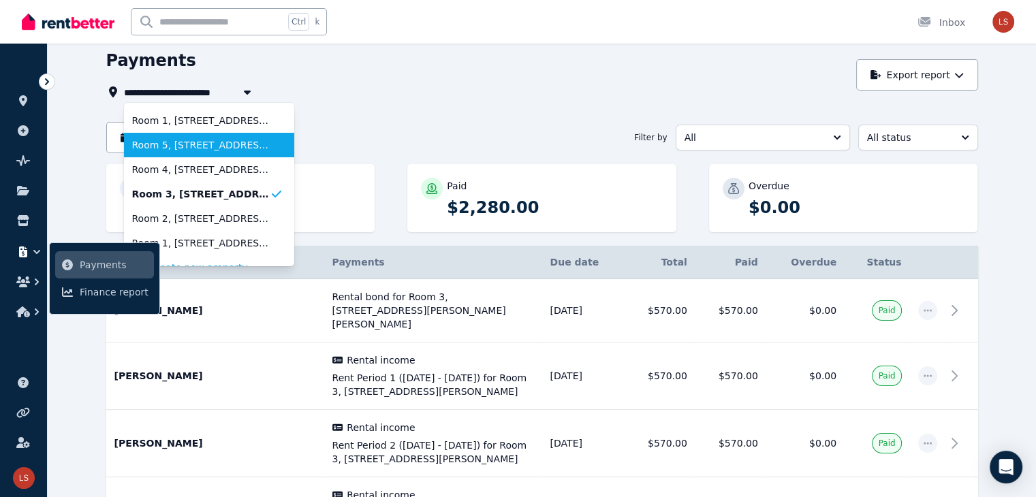
scroll to position [161, 0]
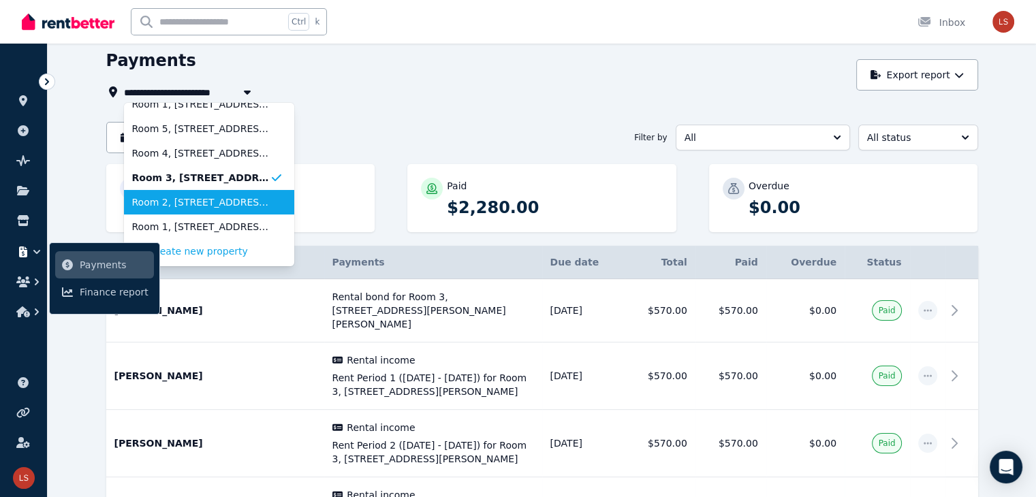
click at [169, 206] on span "Room 2, [STREET_ADDRESS][PERSON_NAME]" at bounding box center [201, 202] width 138 height 14
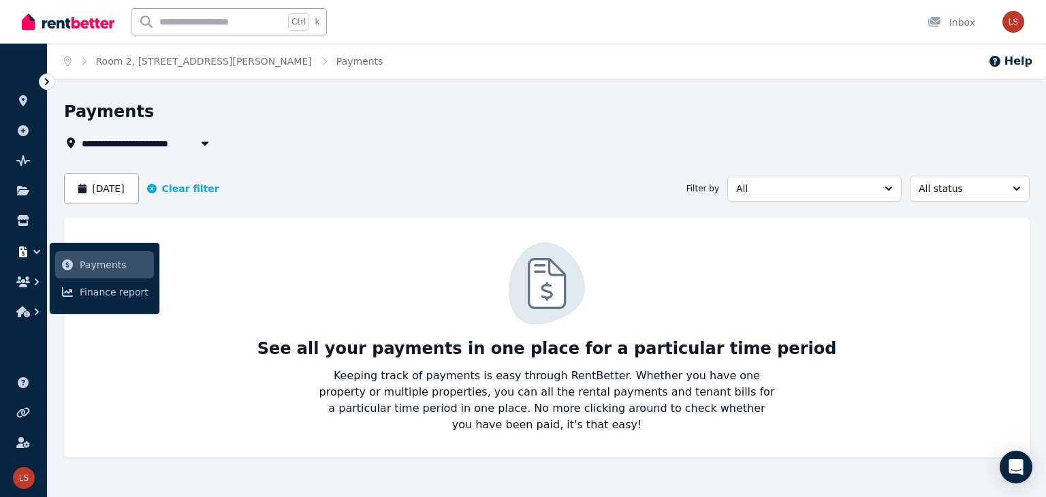
click at [158, 141] on span "Room 2, [STREET_ADDRESS][PERSON_NAME]" at bounding box center [199, 143] width 235 height 16
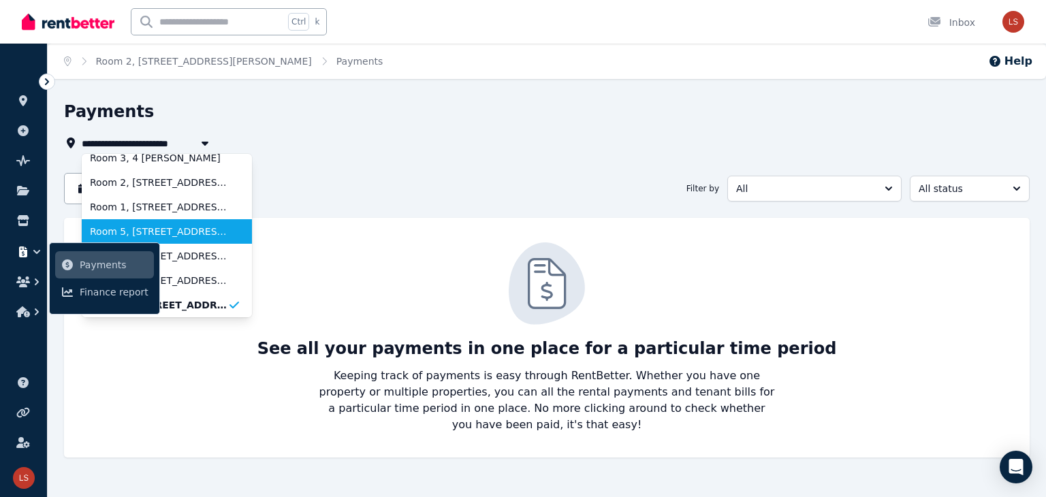
scroll to position [161, 0]
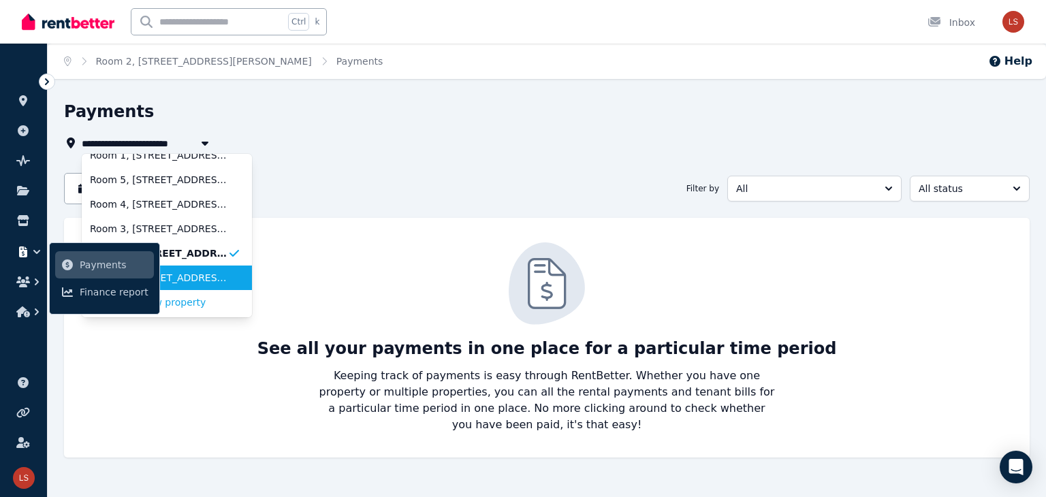
click at [186, 281] on span "Room 1, [STREET_ADDRESS][PERSON_NAME]" at bounding box center [159, 278] width 138 height 14
type input "**********"
